Goal: Information Seeking & Learning: Learn about a topic

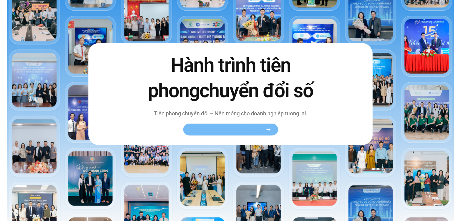
drag, startPoint x: 256, startPoint y: 126, endPoint x: 259, endPoint y: 126, distance: 3.6
click at [256, 126] on link "Xem toàn bộ câu chuyện khách hàng" at bounding box center [230, 130] width 95 height 12
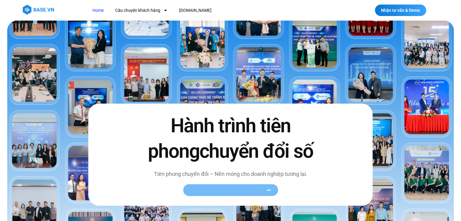
click at [262, 188] on span "Xem toàn bộ câu chuyện khách hàng" at bounding box center [227, 190] width 74 height 5
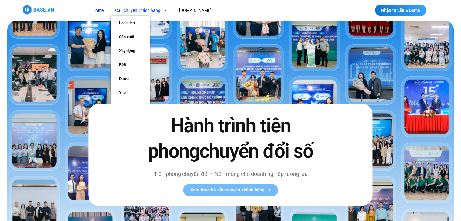
click at [166, 9] on icon "Menu" at bounding box center [165, 10] width 4 height 4
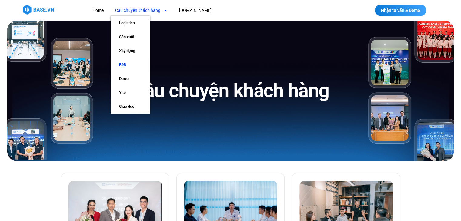
click at [122, 65] on link "F&B" at bounding box center [130, 65] width 39 height 14
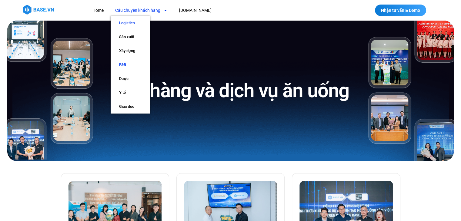
click at [130, 21] on link "Logistics" at bounding box center [130, 23] width 39 height 14
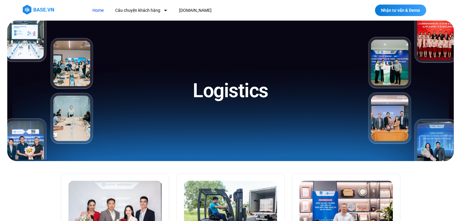
click at [99, 10] on link "Home" at bounding box center [98, 10] width 20 height 11
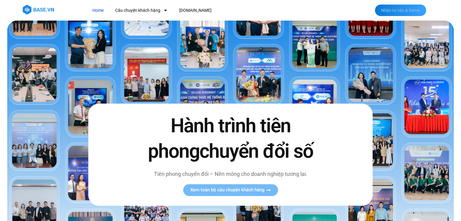
click at [401, 12] on span "Nhận tư vấn & Demo" at bounding box center [400, 10] width 39 height 4
